Goal: Find specific page/section: Find specific page/section

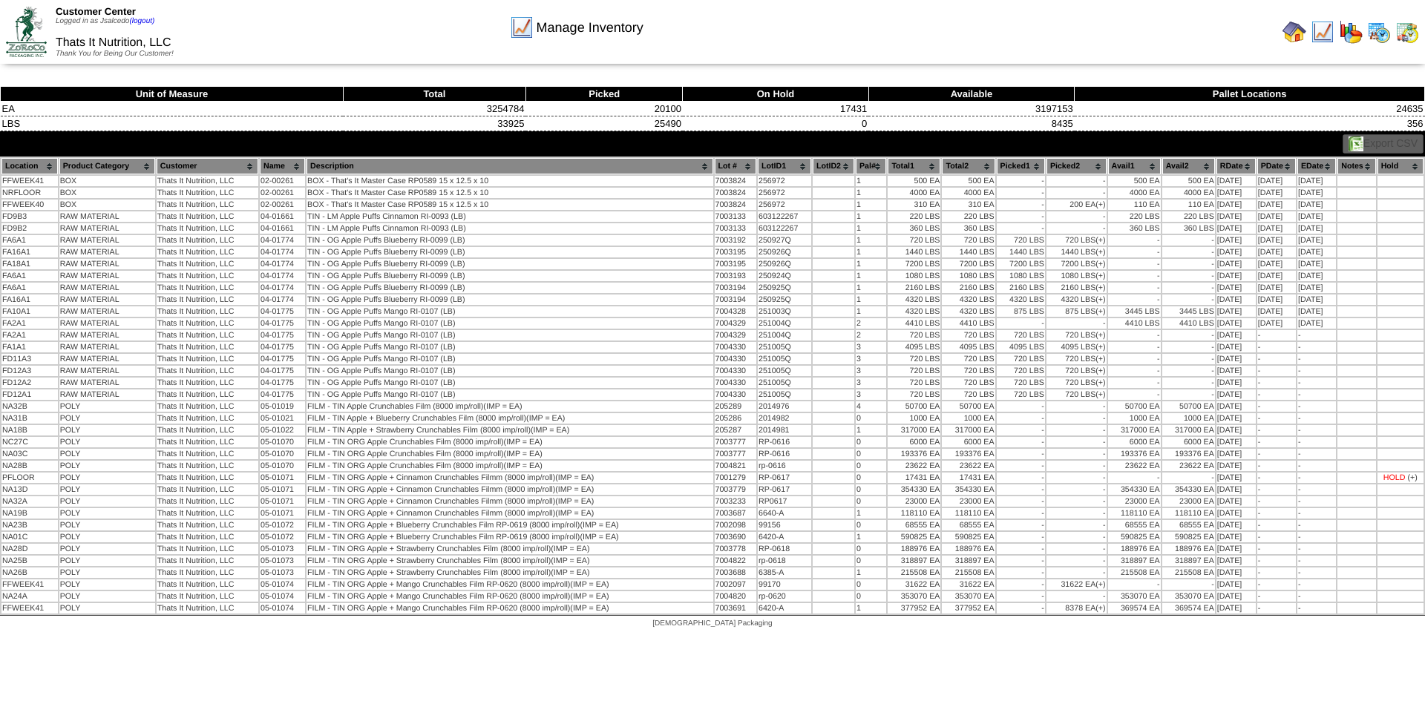
click at [1326, 24] on img at bounding box center [1323, 32] width 24 height 24
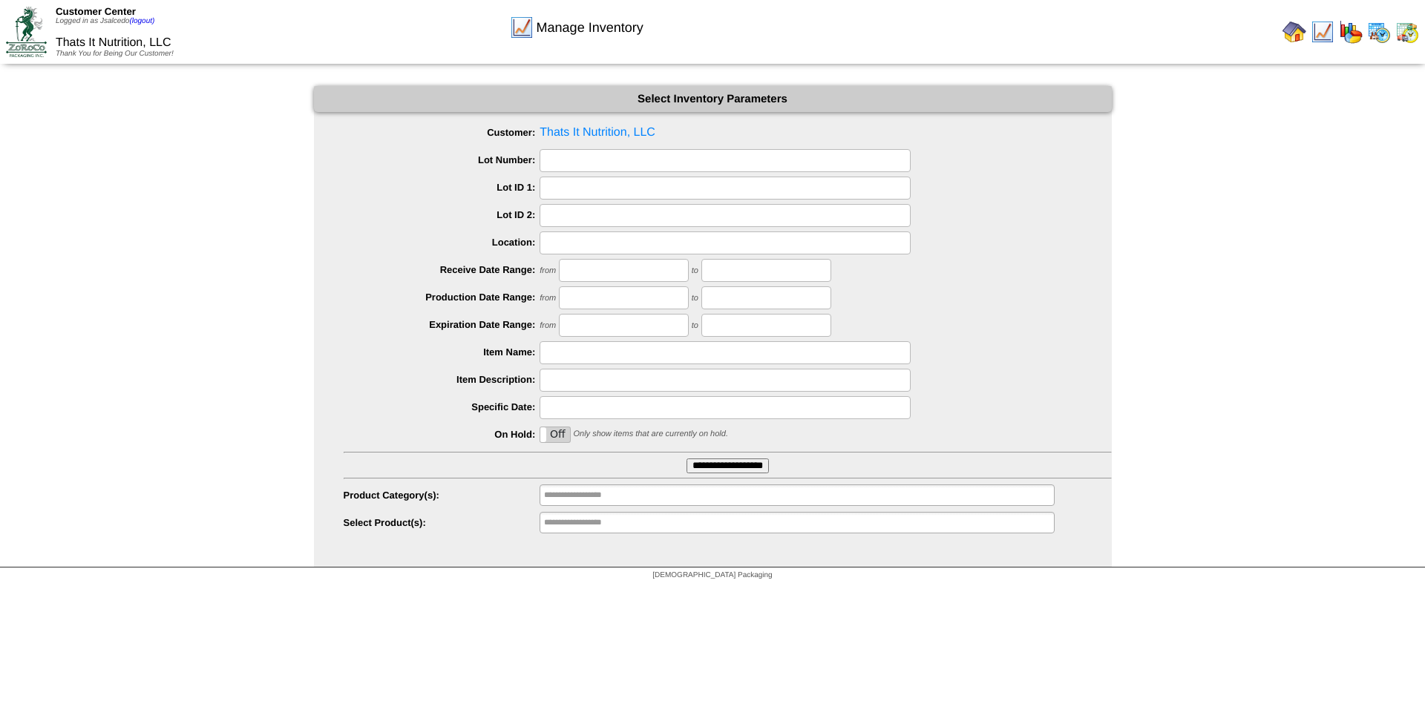
click at [712, 465] on input "**********" at bounding box center [728, 466] width 82 height 15
